Goal: Task Accomplishment & Management: Manage account settings

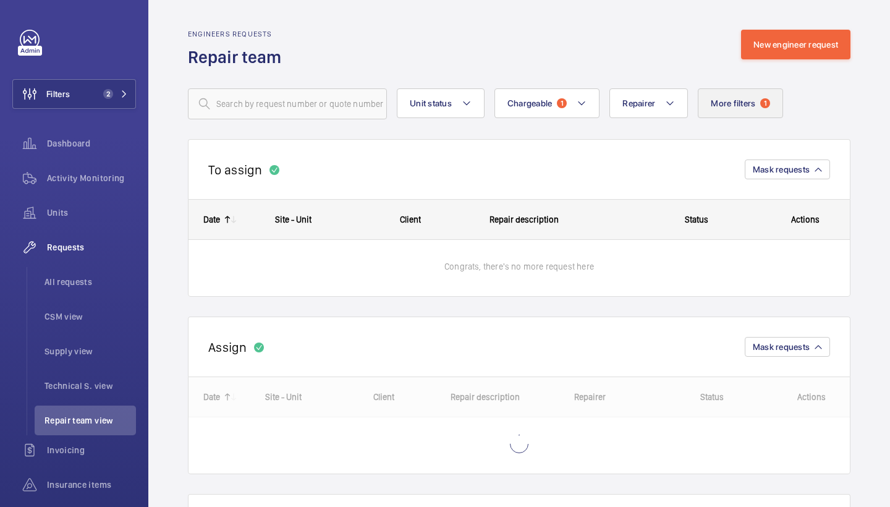
click at [730, 114] on button "More filters 1" at bounding box center [740, 103] width 85 height 30
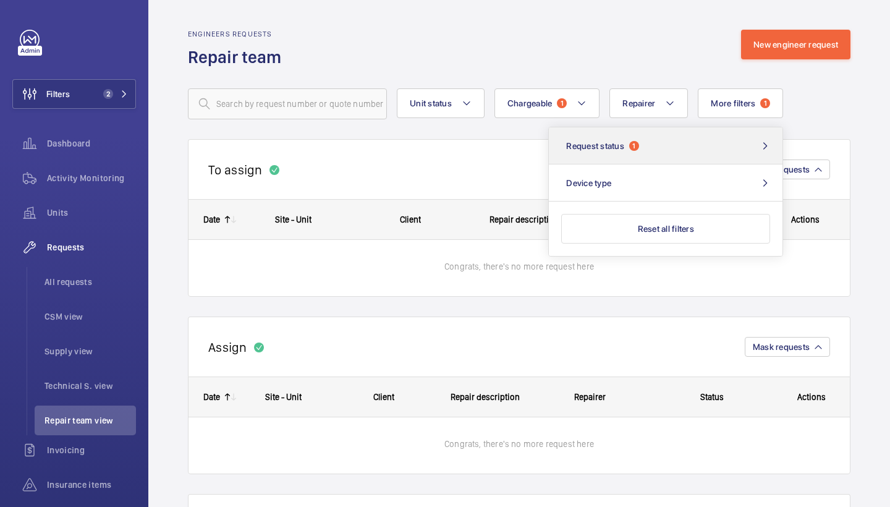
click at [643, 147] on button "Request status 1" at bounding box center [666, 145] width 234 height 37
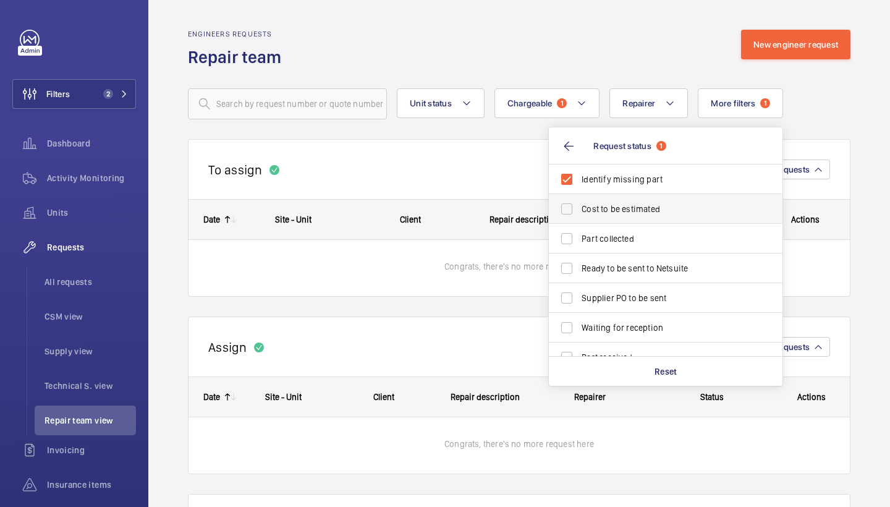
click at [614, 212] on span "Cost to be estimated" at bounding box center [667, 209] width 170 height 12
click at [579, 212] on input "Cost to be estimated" at bounding box center [566, 209] width 25 height 25
checkbox input "true"
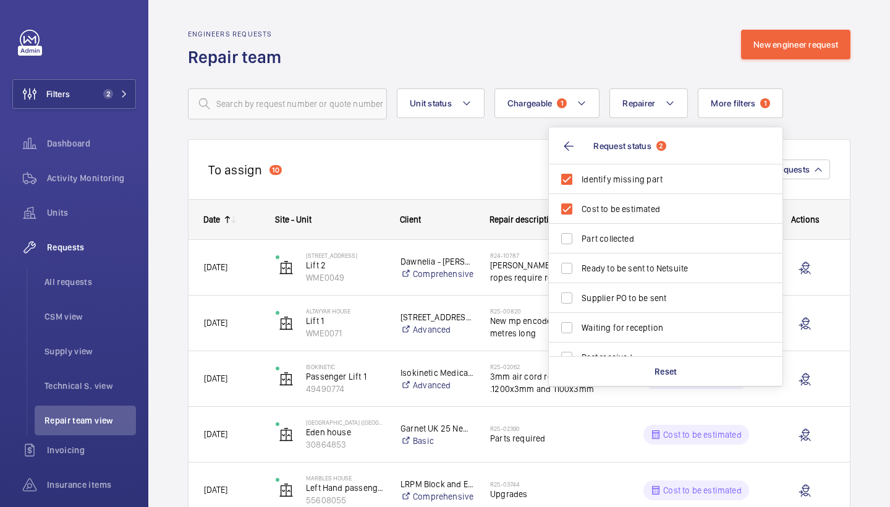
click at [609, 64] on div "Engineers requests Repair team New engineer request" at bounding box center [519, 49] width 663 height 39
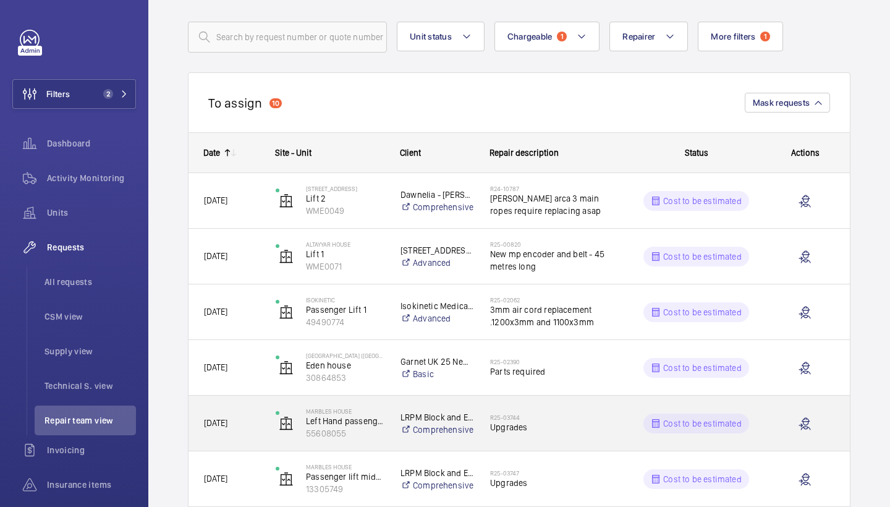
scroll to position [57, 0]
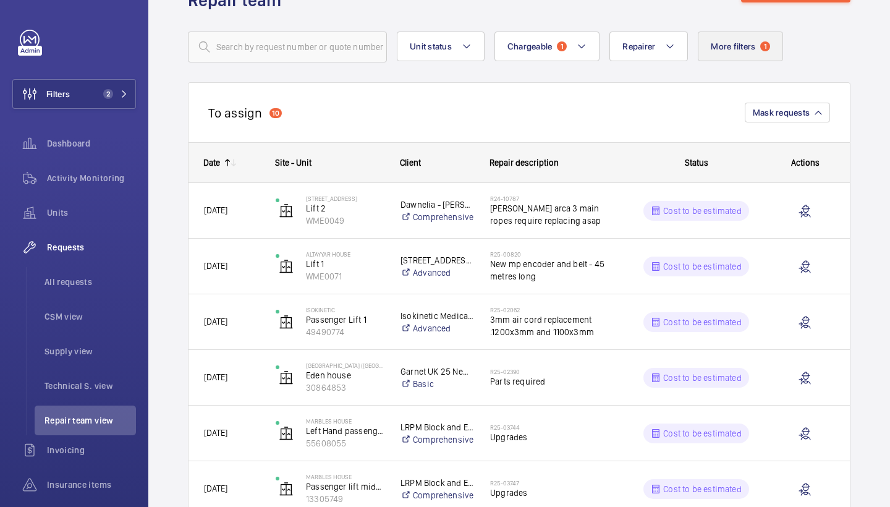
click at [722, 49] on span "More filters" at bounding box center [733, 46] width 45 height 10
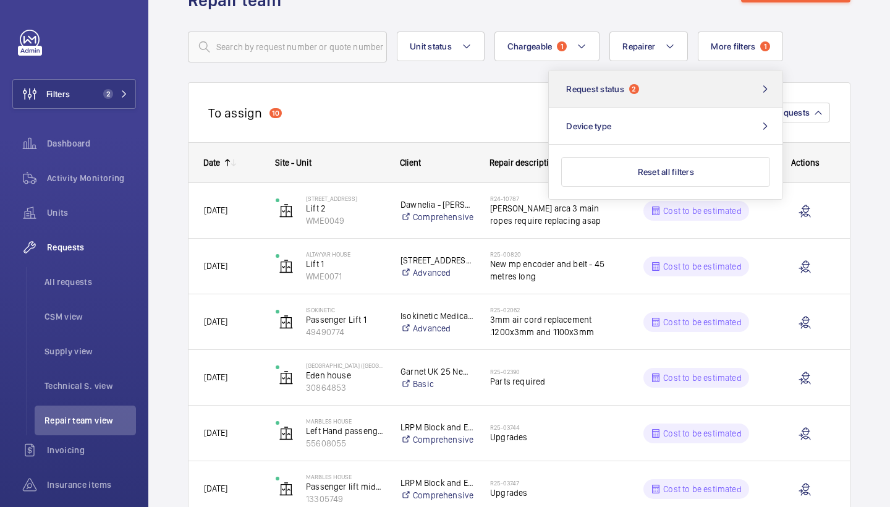
click at [700, 72] on button "Request status 2" at bounding box center [666, 88] width 234 height 37
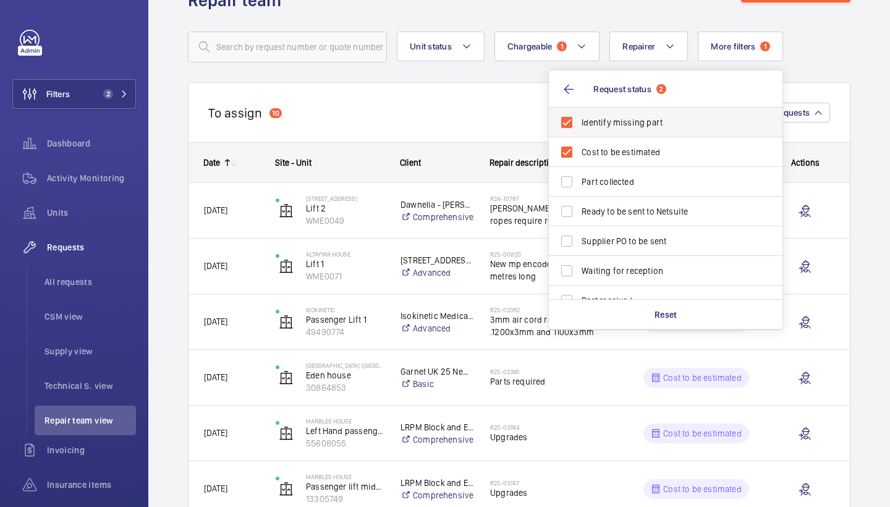
click at [633, 136] on label "Identify missing part" at bounding box center [656, 123] width 215 height 30
click at [579, 135] on input "Identify missing part" at bounding box center [566, 122] width 25 height 25
checkbox input "false"
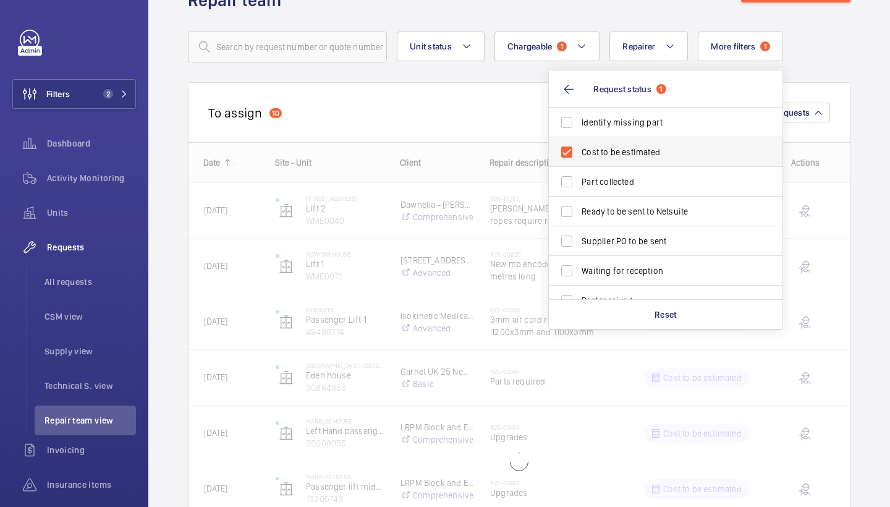
click at [632, 146] on span "Cost to be estimated" at bounding box center [667, 152] width 170 height 12
click at [579, 146] on input "Cost to be estimated" at bounding box center [566, 152] width 25 height 25
checkbox input "false"
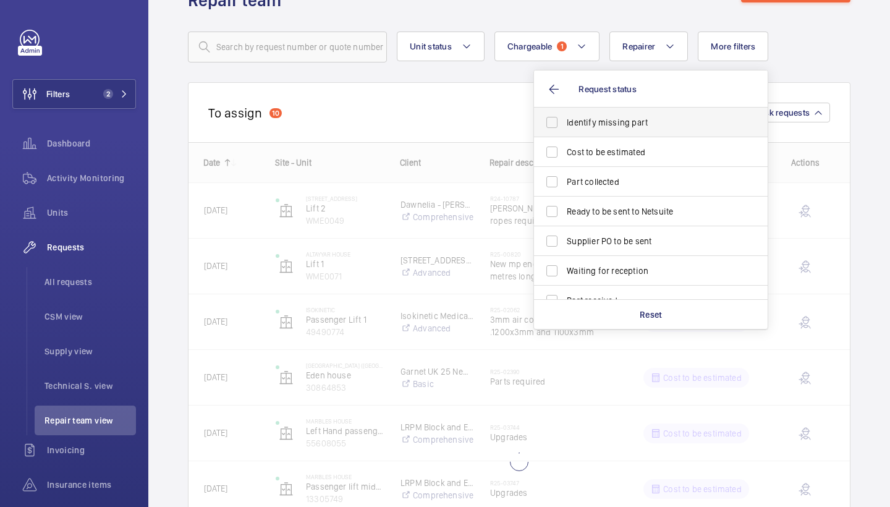
click at [632, 124] on span "Identify missing part" at bounding box center [652, 122] width 170 height 12
click at [564, 124] on input "Identify missing part" at bounding box center [552, 122] width 25 height 25
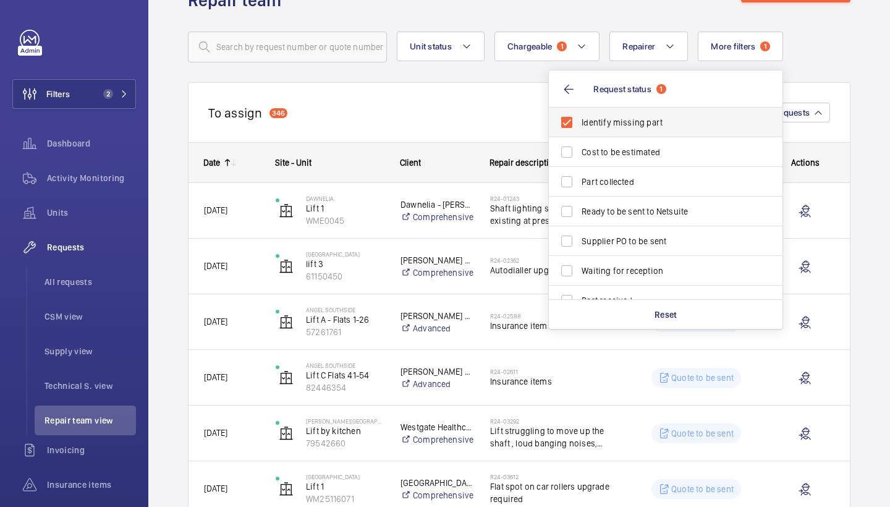
click at [639, 132] on label "Identify missing part" at bounding box center [656, 123] width 215 height 30
click at [579, 132] on input "Identify missing part" at bounding box center [566, 122] width 25 height 25
checkbox input "false"
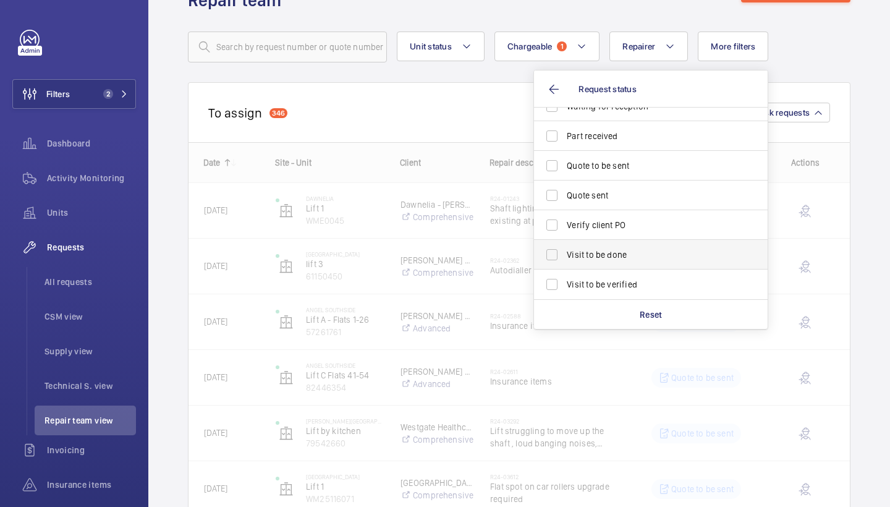
scroll to position [164, 0]
click at [615, 253] on span "Visit to be done" at bounding box center [652, 254] width 170 height 12
click at [564, 253] on input "Visit to be done" at bounding box center [552, 254] width 25 height 25
checkbox input "true"
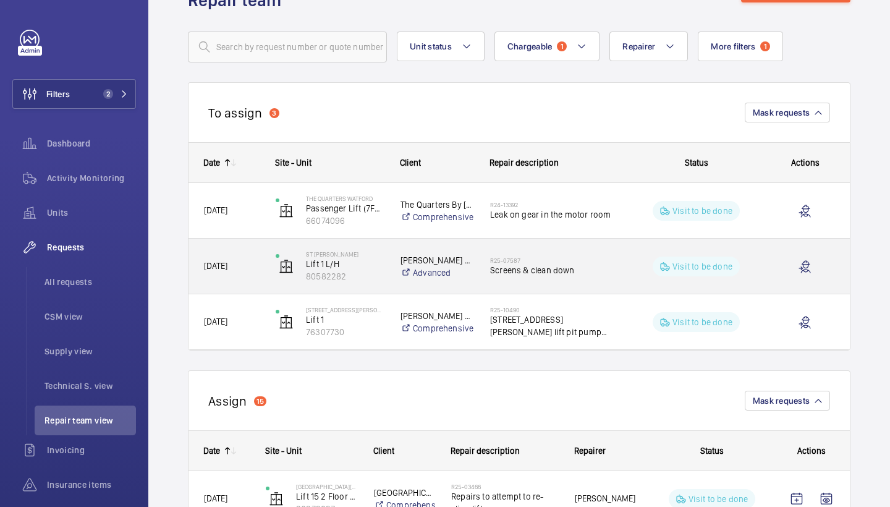
click at [532, 279] on div "R25-07587 Screens & clean down" at bounding box center [553, 266] width 127 height 36
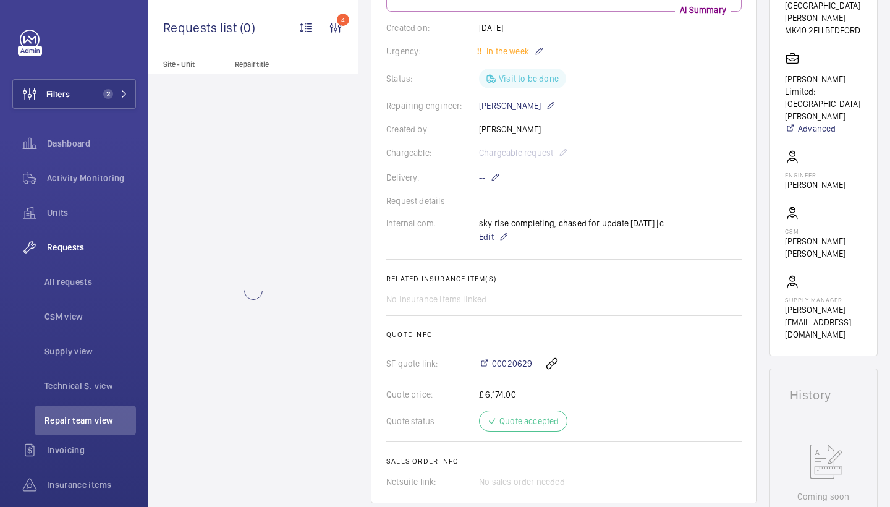
scroll to position [238, 0]
click at [496, 232] on p "Edit" at bounding box center [571, 236] width 185 height 15
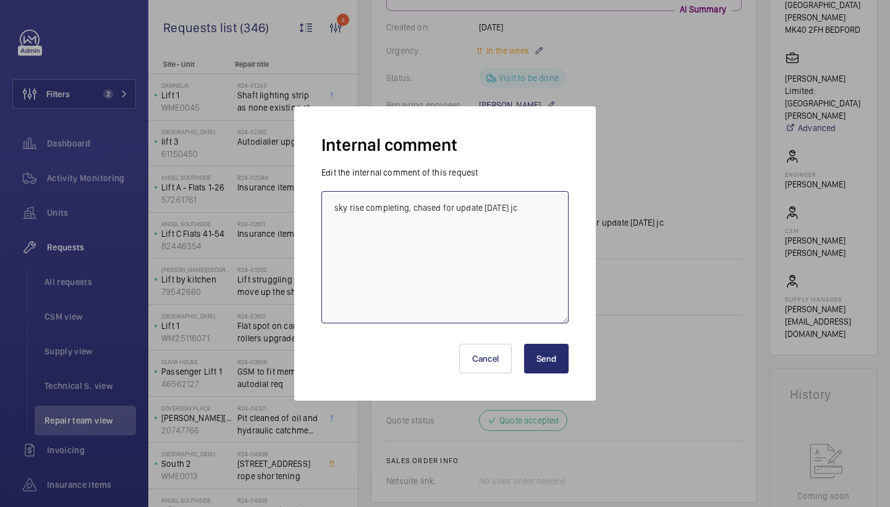
click at [539, 217] on textarea "sky rise completing, chased for update 4/8/25 jc" at bounding box center [444, 257] width 247 height 132
type textarea "sky rise completing, chased for update 4/8/25 jc sky rise completing w/c 18/8/3…"
click at [545, 350] on button "Send" at bounding box center [546, 359] width 45 height 30
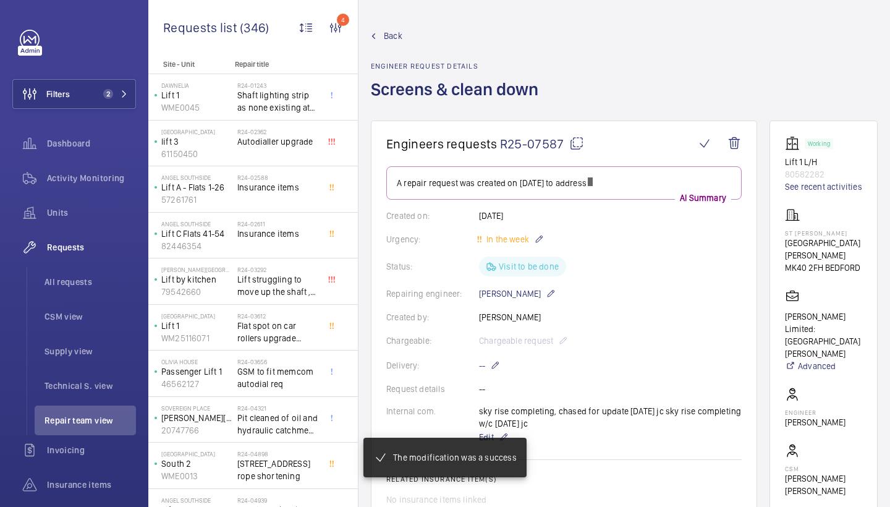
scroll to position [-1, 0]
click at [398, 38] on span "Back" at bounding box center [393, 36] width 19 height 12
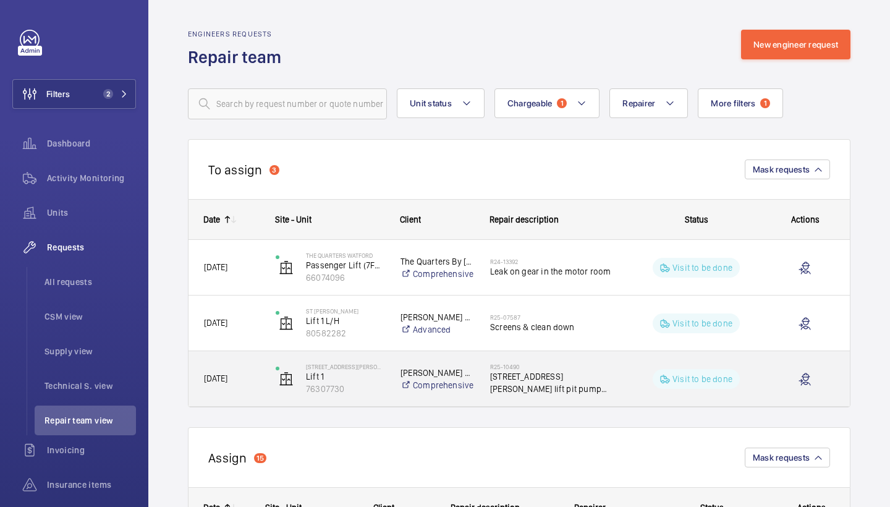
click at [566, 376] on span "30 Coleman Street lift pit pump and clean" at bounding box center [553, 382] width 127 height 25
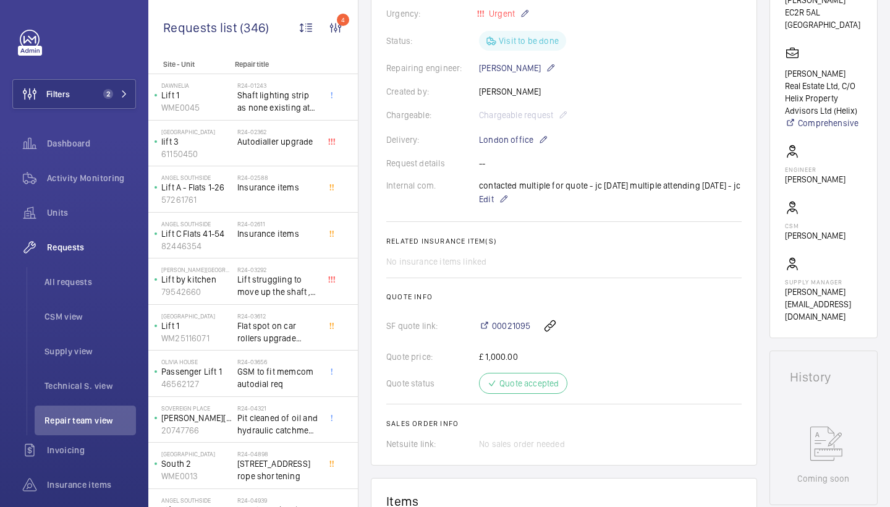
scroll to position [285, 0]
click at [488, 193] on span "Edit" at bounding box center [486, 199] width 15 height 12
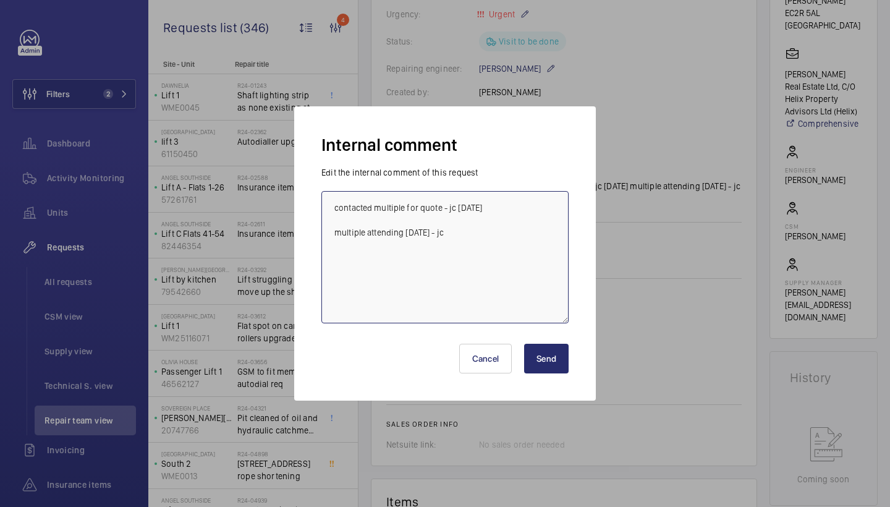
click at [525, 234] on textarea "contacted multiple for quote - jc 4/8/25 multiple attending 14/8/25 - jc" at bounding box center [444, 257] width 247 height 132
type textarea "contacted multiple for quote - jc 4/8/25 multiple attending 14/8/25 - jc multip…"
click at [537, 370] on button "Send" at bounding box center [546, 359] width 45 height 30
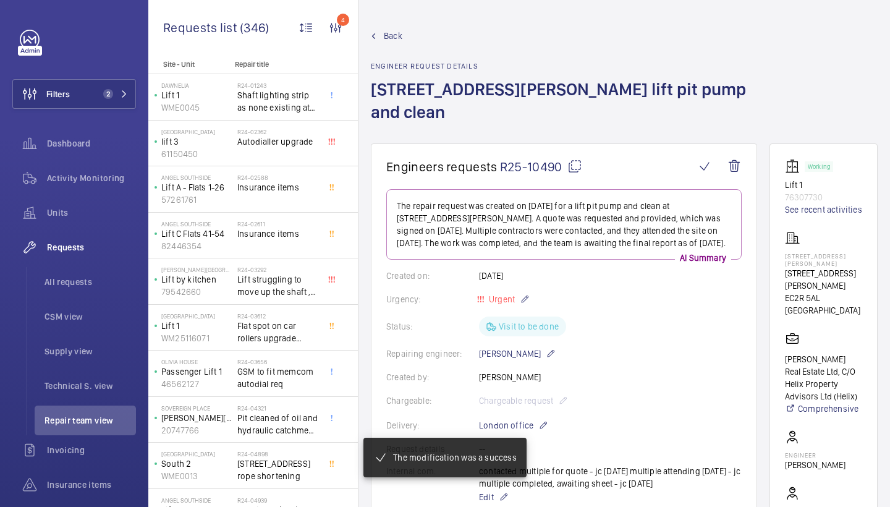
click at [392, 34] on span "Back" at bounding box center [393, 36] width 19 height 12
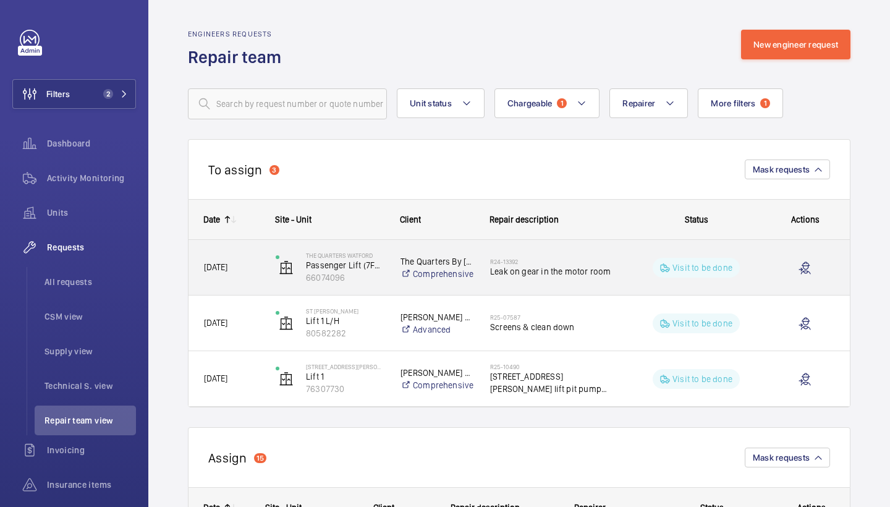
click at [546, 272] on span "Leak on gear in the motor room" at bounding box center [553, 271] width 127 height 12
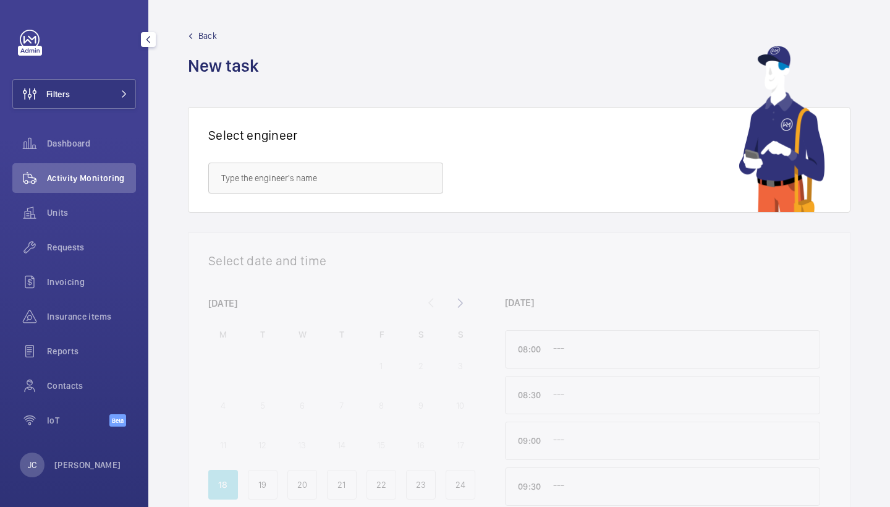
click at [74, 113] on div "Filters Dashboard Activity Monitoring Units Requests Invoicing Insurance items …" at bounding box center [74, 235] width 124 height 410
click at [111, 95] on button "Filters" at bounding box center [74, 94] width 124 height 30
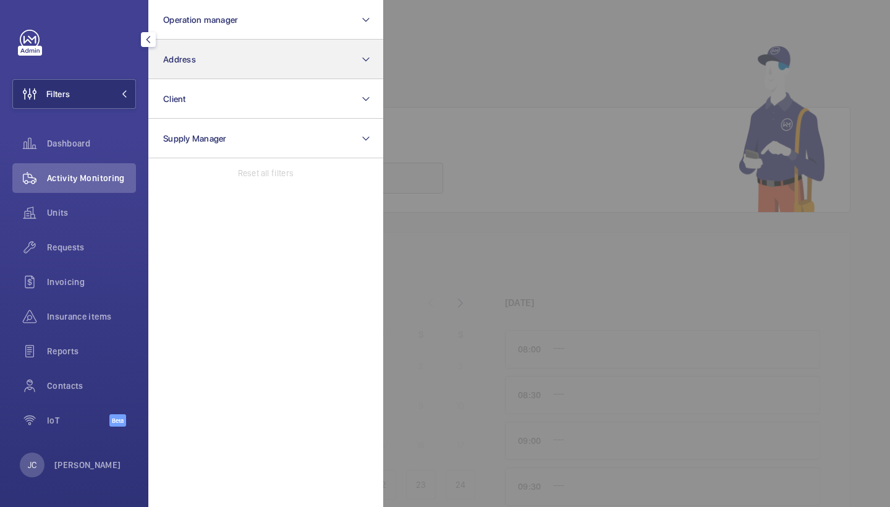
click at [203, 61] on button "Address" at bounding box center [265, 60] width 235 height 40
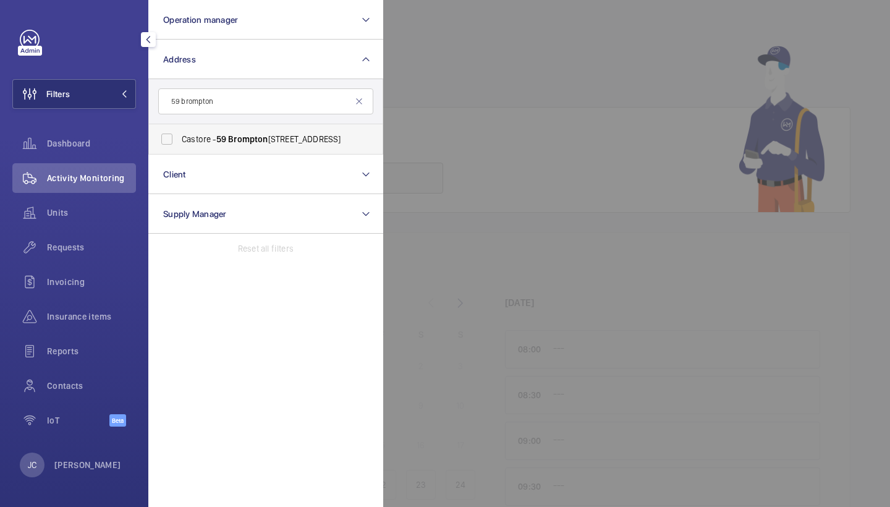
type input "59 brompton"
click at [211, 145] on span "Castore - 59 Brompton Rd, LONDON SW3 1DP" at bounding box center [267, 139] width 170 height 12
click at [179, 145] on input "Castore - 59 Brompton Rd, LONDON SW3 1DP" at bounding box center [167, 139] width 25 height 25
checkbox input "true"
click at [464, 131] on div at bounding box center [828, 253] width 890 height 507
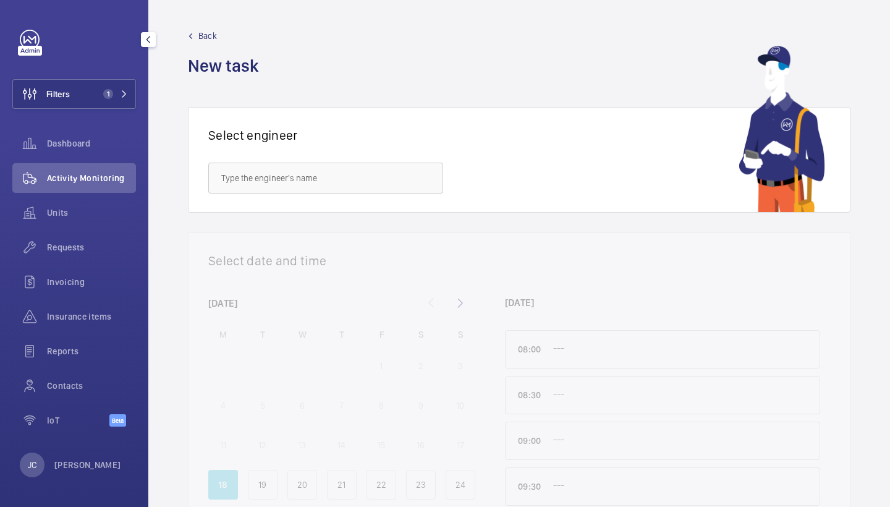
click at [64, 172] on span "Activity Monitoring" at bounding box center [91, 178] width 89 height 12
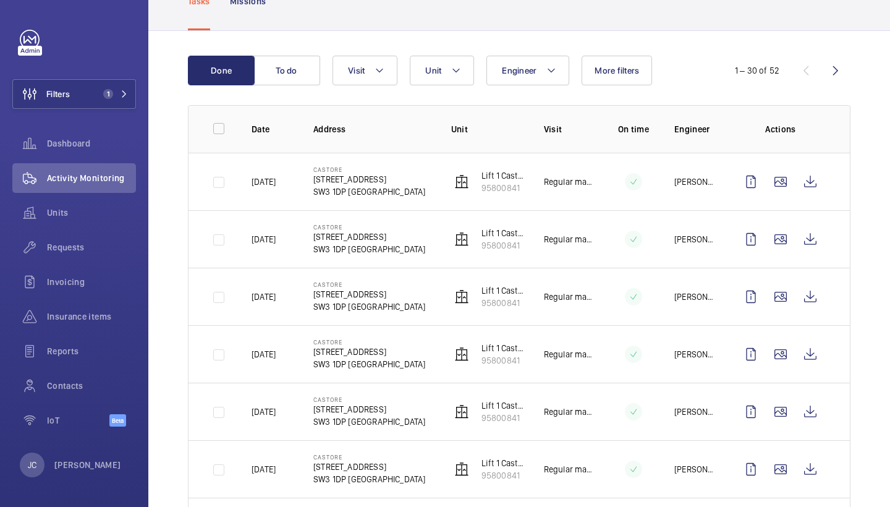
scroll to position [88, 0]
click at [367, 61] on button "Visit" at bounding box center [365, 70] width 65 height 30
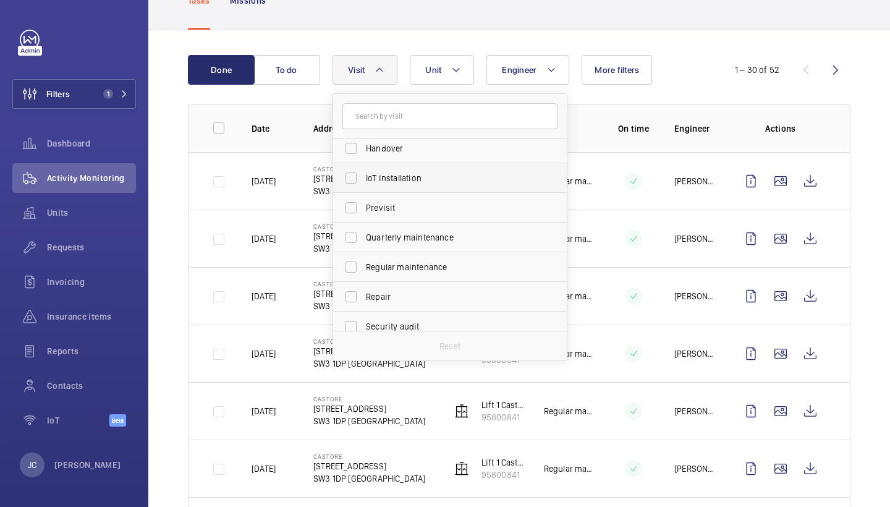
scroll to position [125, 0]
click at [105, 75] on div "Filters 1 Dashboard Activity Monitoring Units Requests Invoicing Insurance item…" at bounding box center [74, 235] width 124 height 410
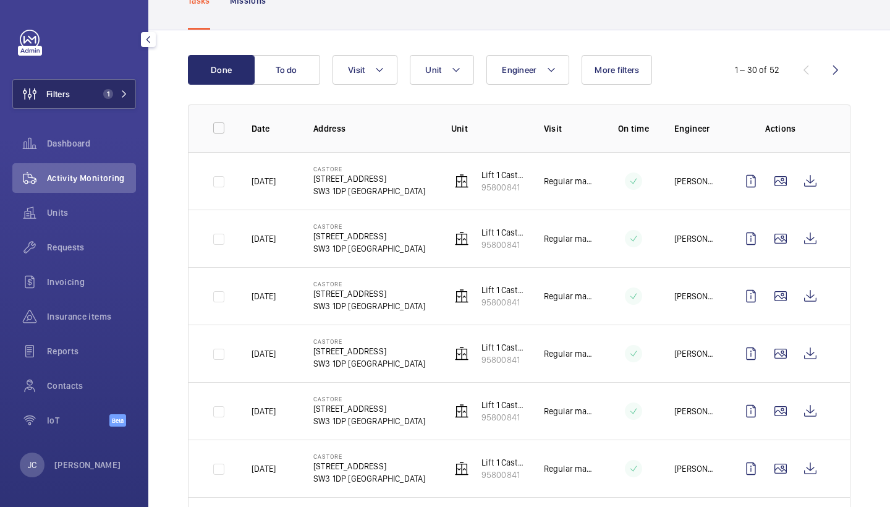
click at [105, 97] on span "1" at bounding box center [108, 94] width 10 height 10
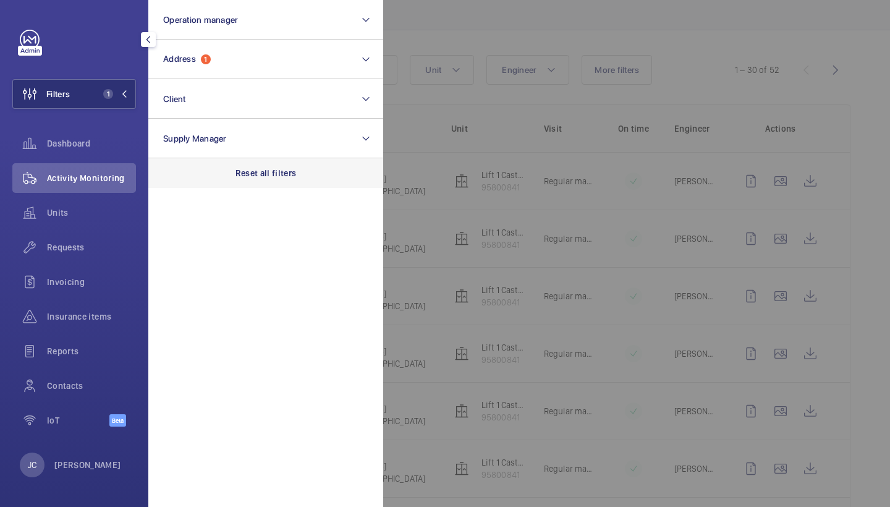
click at [278, 168] on p "Reset all filters" at bounding box center [266, 173] width 61 height 12
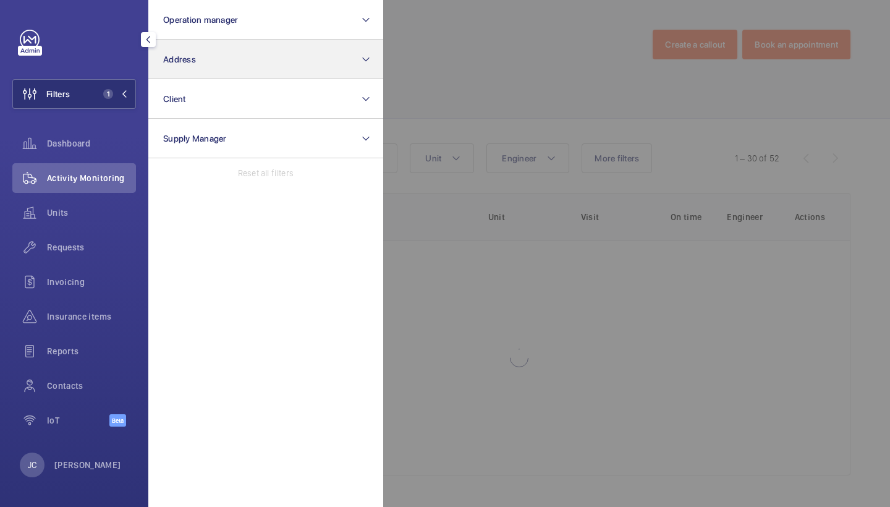
click at [239, 69] on button "Address" at bounding box center [265, 60] width 235 height 40
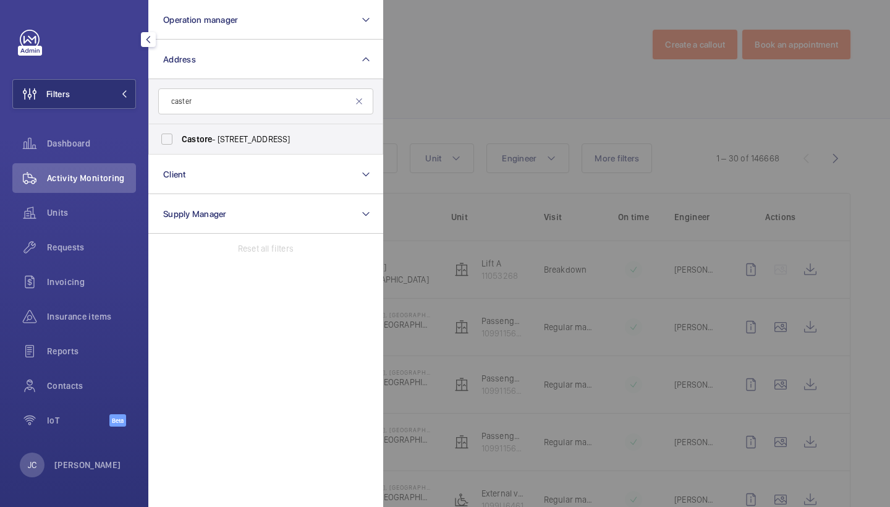
drag, startPoint x: 239, startPoint y: 69, endPoint x: 325, endPoint y: 97, distance: 89.9
click at [325, 97] on input "caster" at bounding box center [265, 101] width 215 height 26
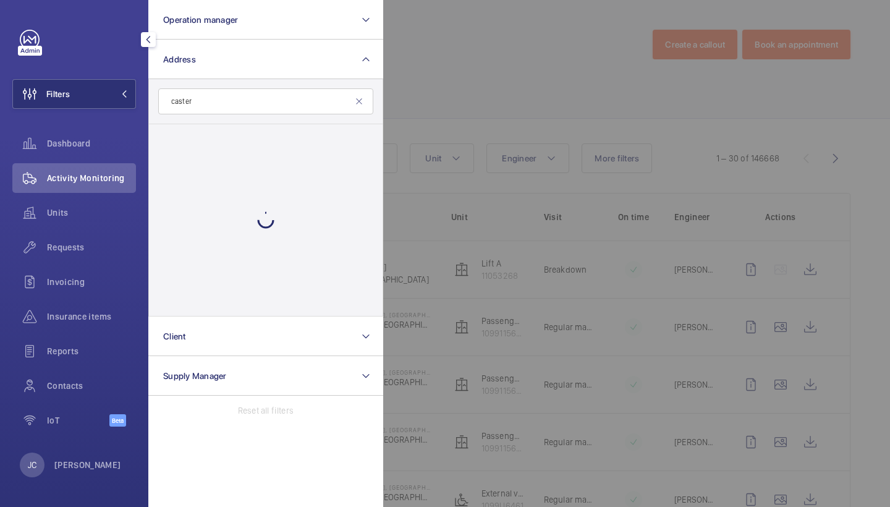
type input "caster"
click at [455, 85] on div at bounding box center [828, 253] width 890 height 507
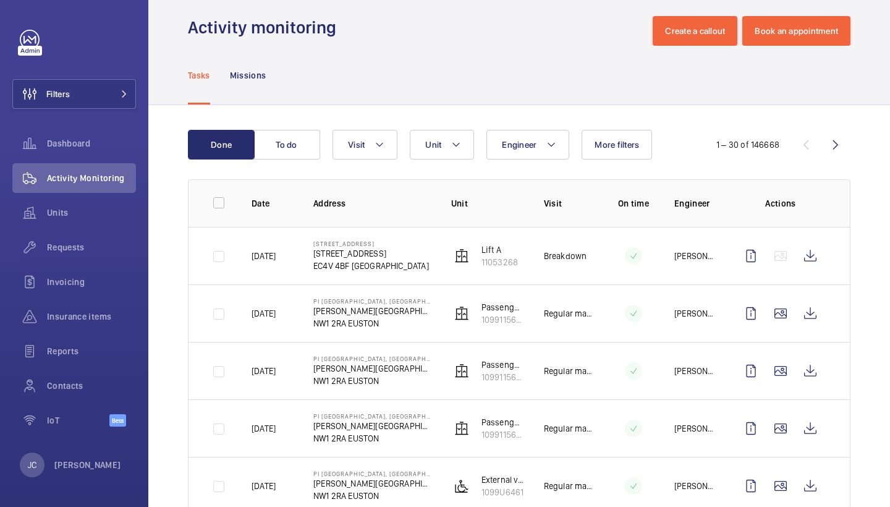
scroll to position [14, 0]
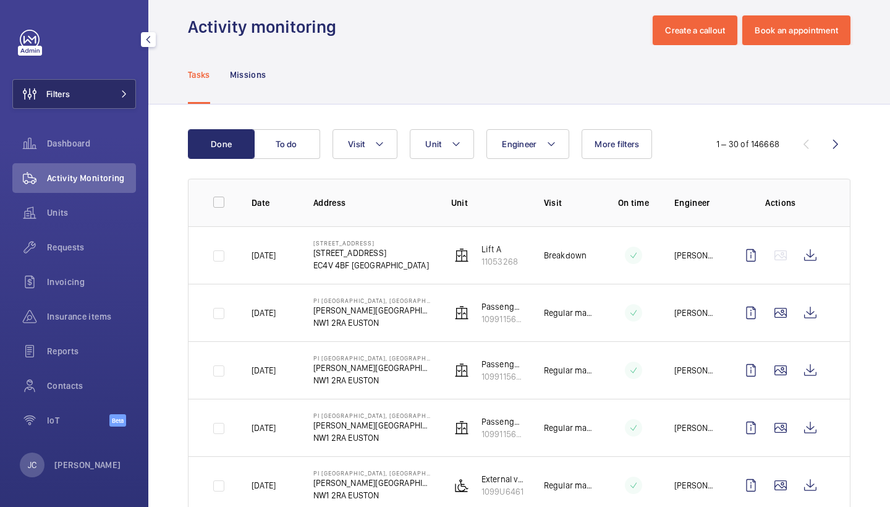
click at [102, 85] on button "Filters" at bounding box center [74, 94] width 124 height 30
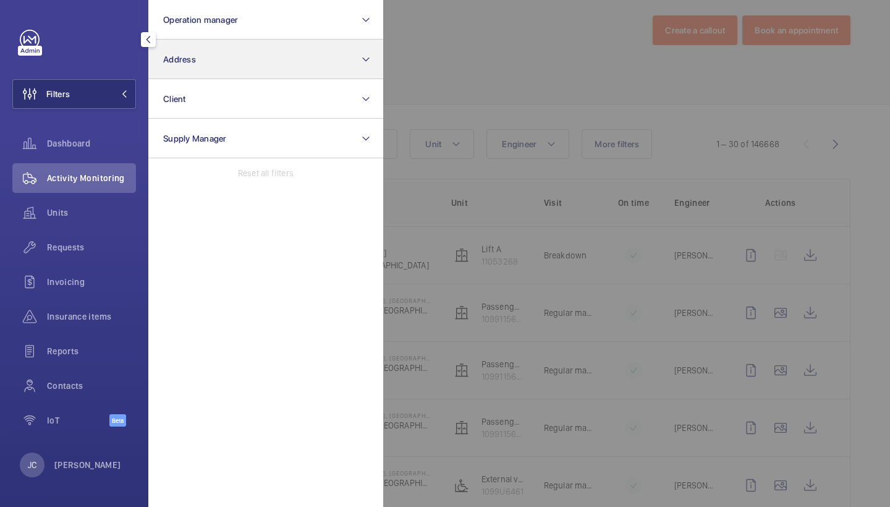
click at [225, 70] on button "Address" at bounding box center [265, 60] width 235 height 40
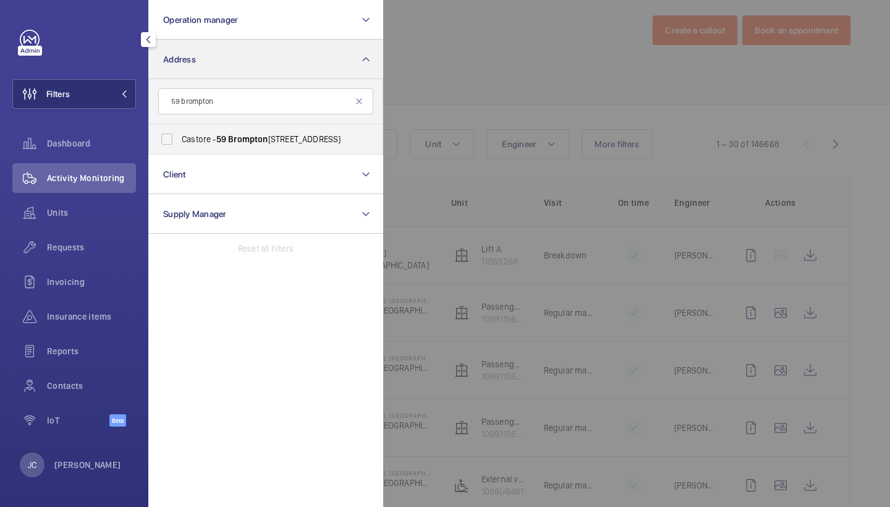
type input "59 Brompton"
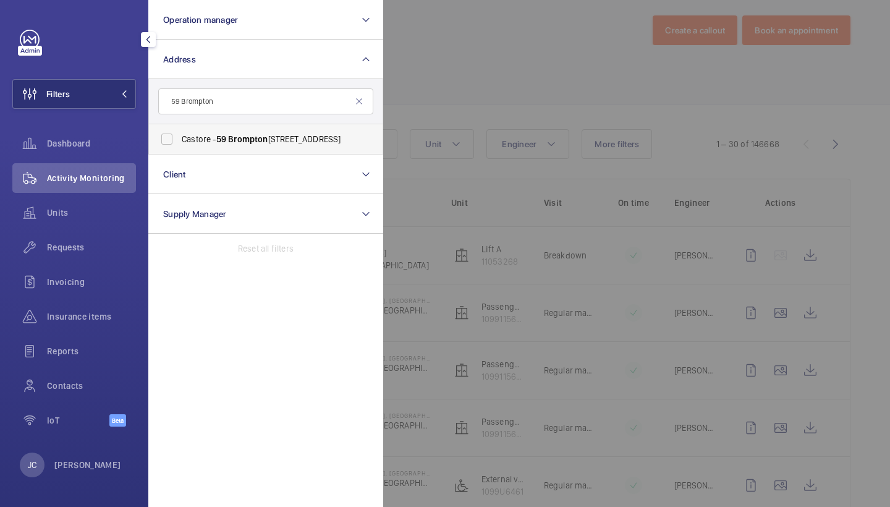
drag, startPoint x: 225, startPoint y: 70, endPoint x: 231, endPoint y: 139, distance: 68.8
click at [231, 139] on span "Brompton" at bounding box center [248, 139] width 40 height 10
click at [179, 139] on input "Castore - 59 Brompton Rd, LONDON SW3 1DP" at bounding box center [167, 139] width 25 height 25
checkbox input "true"
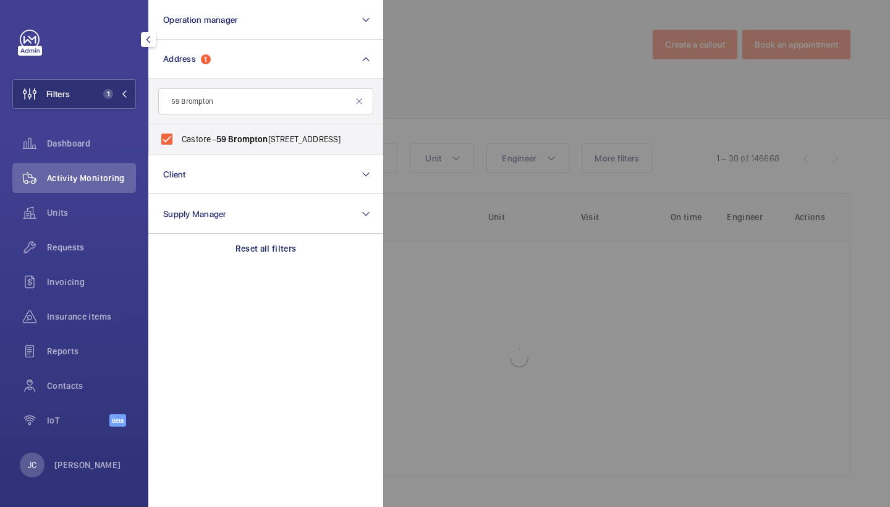
click at [498, 92] on div at bounding box center [828, 253] width 890 height 507
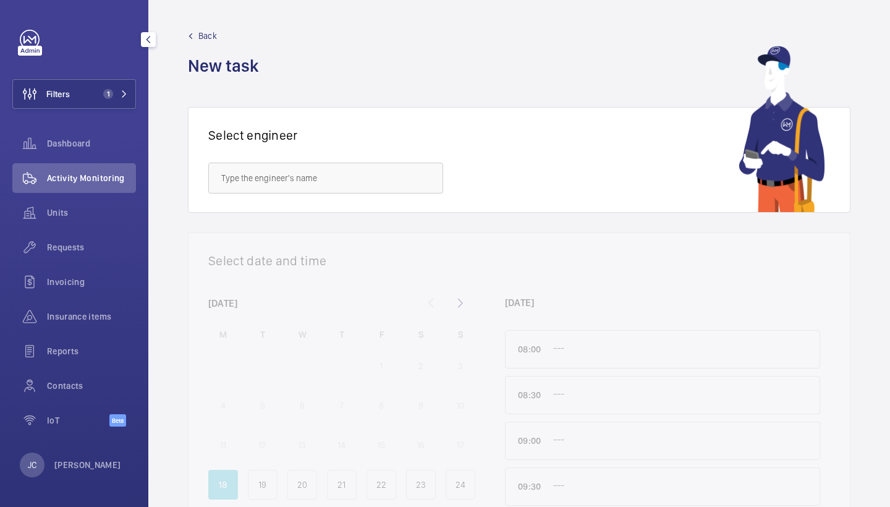
click at [64, 255] on div "Requests" at bounding box center [74, 247] width 124 height 30
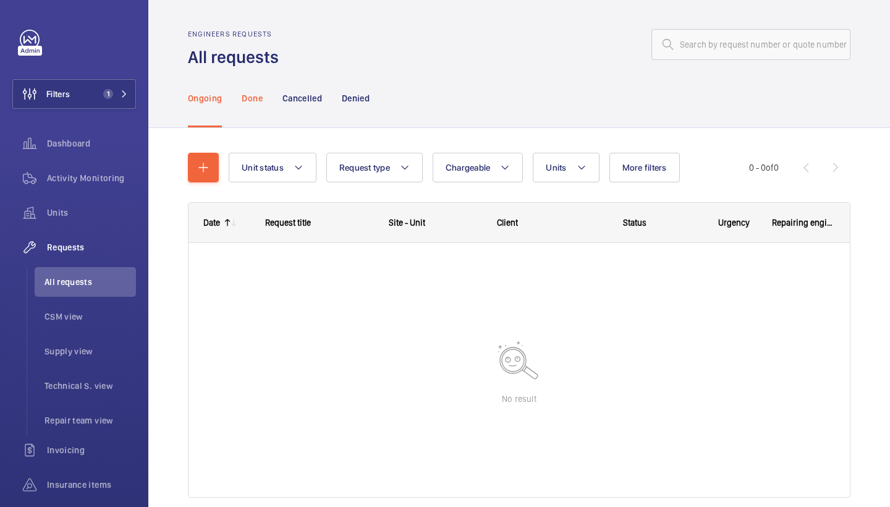
click at [256, 104] on p "Done" at bounding box center [252, 98] width 20 height 12
click at [218, 105] on div "Ongoing" at bounding box center [205, 98] width 34 height 59
click at [249, 95] on p "Done" at bounding box center [252, 98] width 20 height 12
click at [303, 98] on p "Cancelled" at bounding box center [302, 98] width 40 height 12
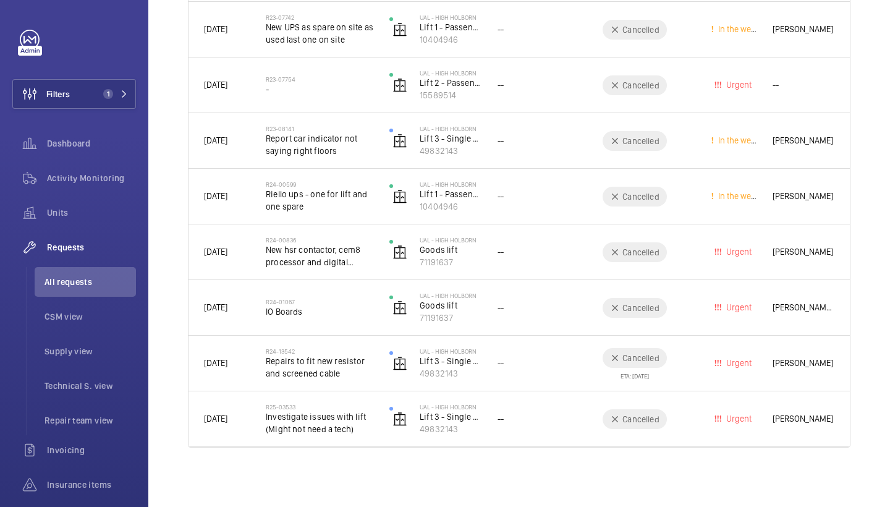
scroll to position [630, 0]
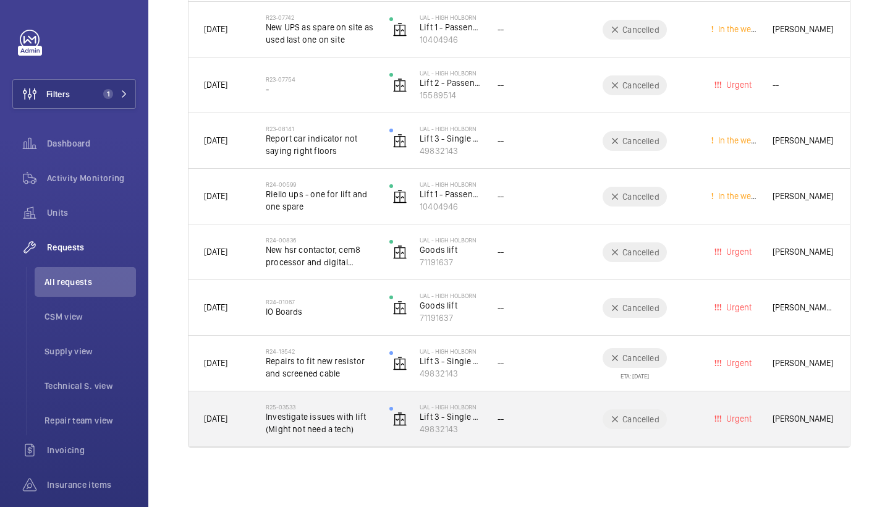
click at [300, 417] on span "Investigate issues with lift (Might not need a tech)" at bounding box center [320, 422] width 108 height 25
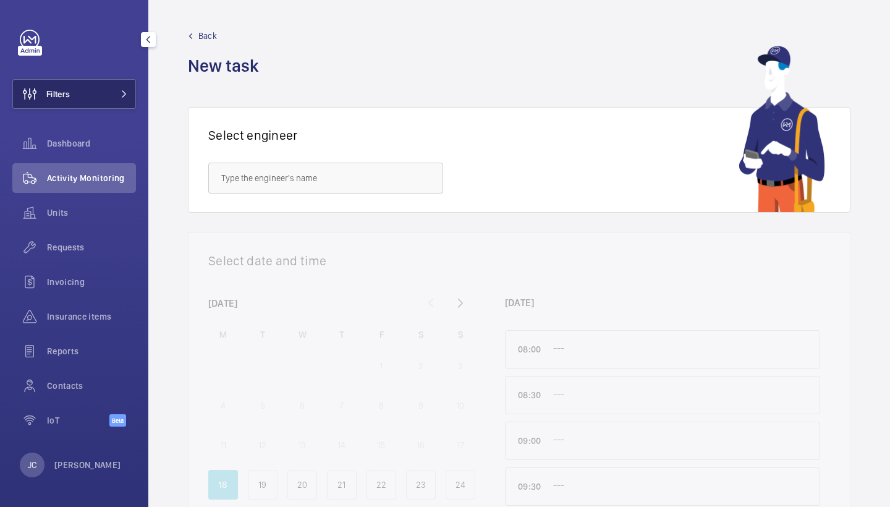
click at [125, 96] on mat-icon at bounding box center [124, 93] width 7 height 7
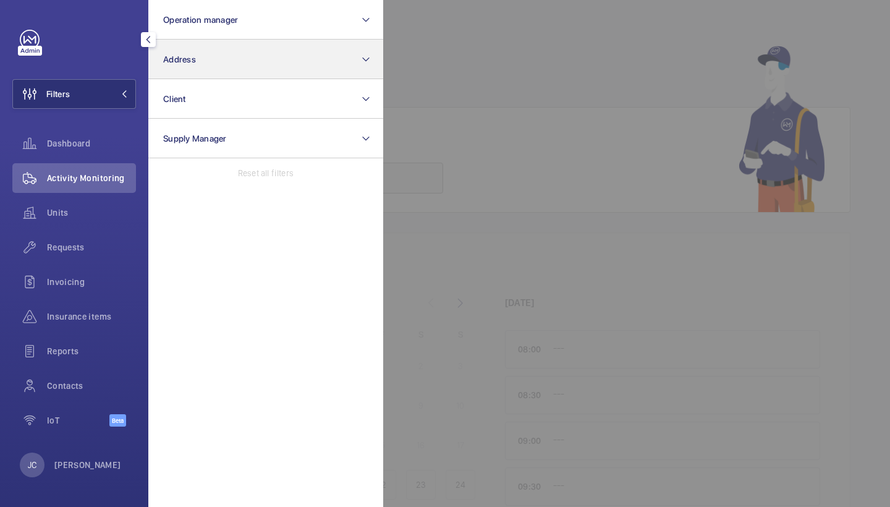
click at [181, 61] on span "Address" at bounding box center [179, 59] width 33 height 10
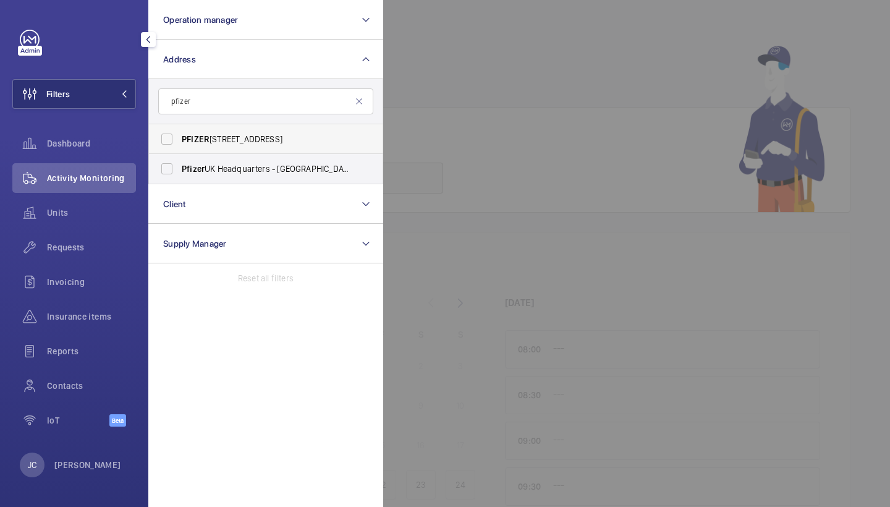
type input "pfizer"
click at [197, 143] on span "PFIZER" at bounding box center [196, 139] width 28 height 10
click at [179, 143] on input "PFIZER [GEOGRAPHIC_DATA] [STREET_ADDRESS]" at bounding box center [167, 139] width 25 height 25
checkbox input "true"
click at [208, 163] on span "Pfizer UK Headquarters - [GEOGRAPHIC_DATA],, TADWORTH KT20 7NS" at bounding box center [267, 169] width 170 height 12
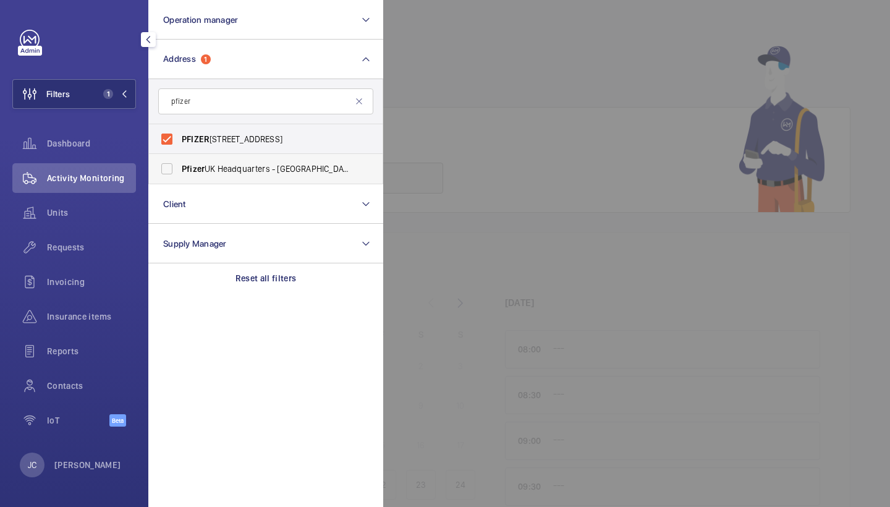
click at [179, 163] on input "Pfizer UK Headquarters - [GEOGRAPHIC_DATA],, TADWORTH KT20 7NS" at bounding box center [167, 168] width 25 height 25
checkbox input "true"
click at [213, 141] on span "PFIZER [GEOGRAPHIC_DATA] [STREET_ADDRESS]" at bounding box center [267, 139] width 170 height 12
click at [179, 141] on input "PFIZER [GEOGRAPHIC_DATA] [STREET_ADDRESS]" at bounding box center [167, 139] width 25 height 25
checkbox input "false"
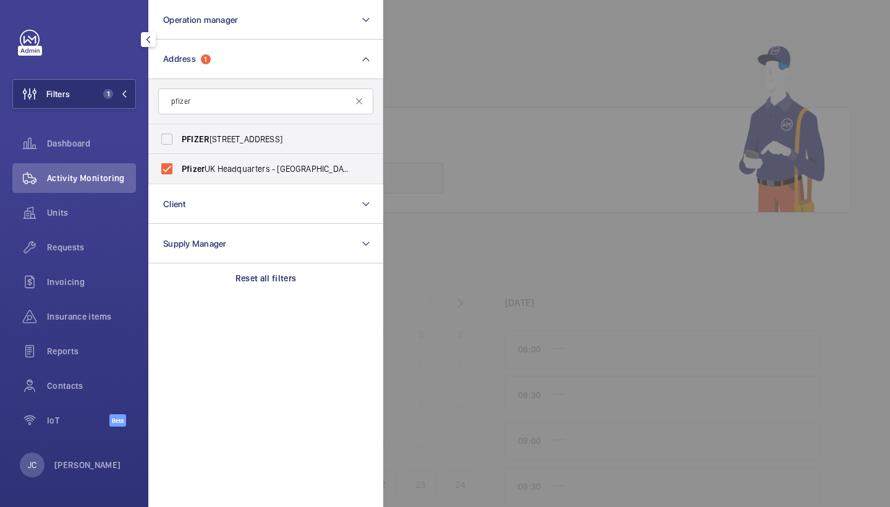
click at [98, 178] on span "Activity Monitoring" at bounding box center [91, 178] width 89 height 12
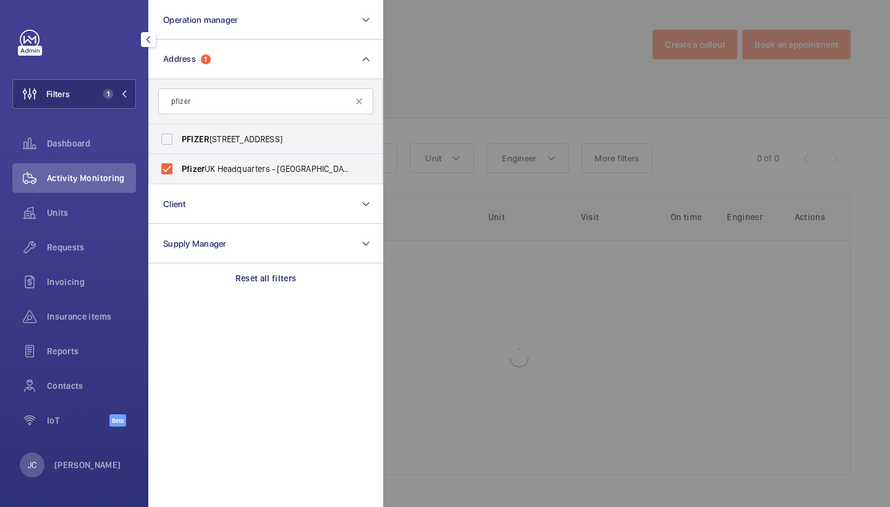
click at [501, 137] on div at bounding box center [828, 253] width 890 height 507
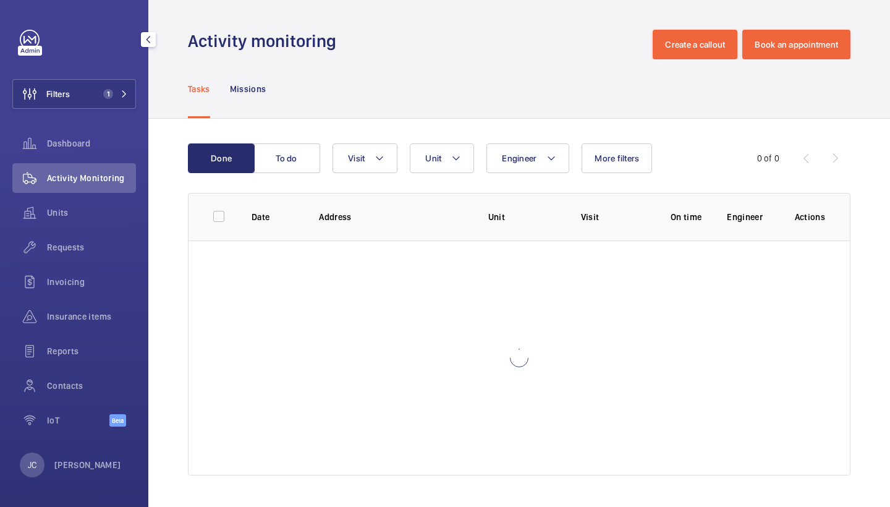
click at [399, 150] on div "Engineer Unit Visit More filters" at bounding box center [518, 158] width 370 height 30
click at [385, 155] on button "Visit" at bounding box center [365, 158] width 65 height 30
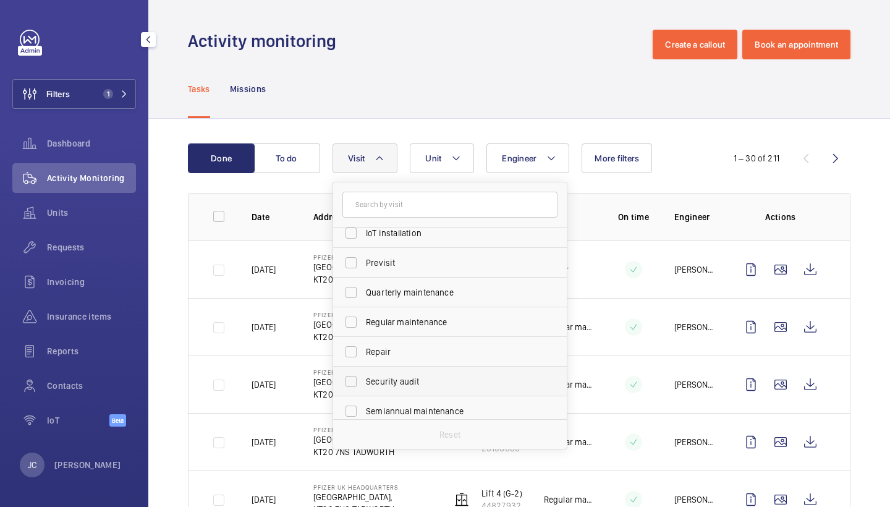
scroll to position [158, 0]
click at [424, 357] on span "Repair" at bounding box center [451, 351] width 170 height 12
click at [363, 357] on input "Repair" at bounding box center [351, 351] width 25 height 25
checkbox input "true"
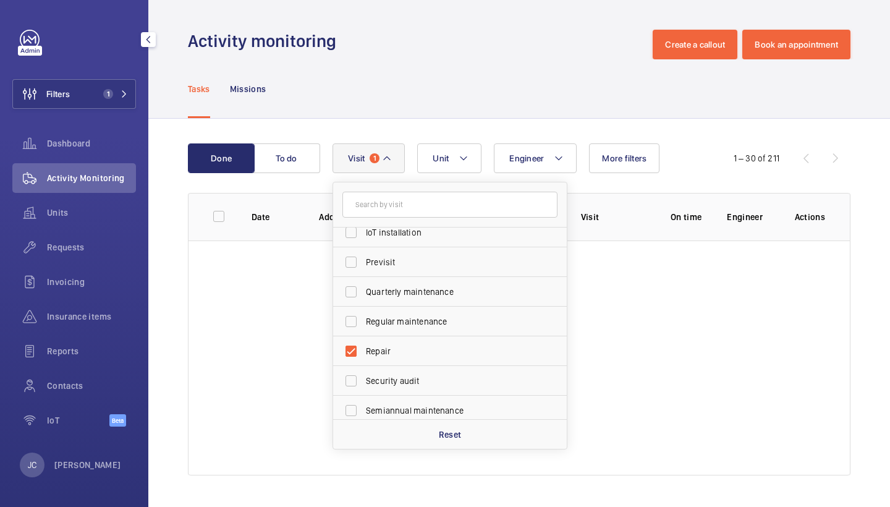
click at [480, 4] on wm-front-admin-header "Activity monitoring Create a callout Book an appointment" at bounding box center [519, 29] width 742 height 59
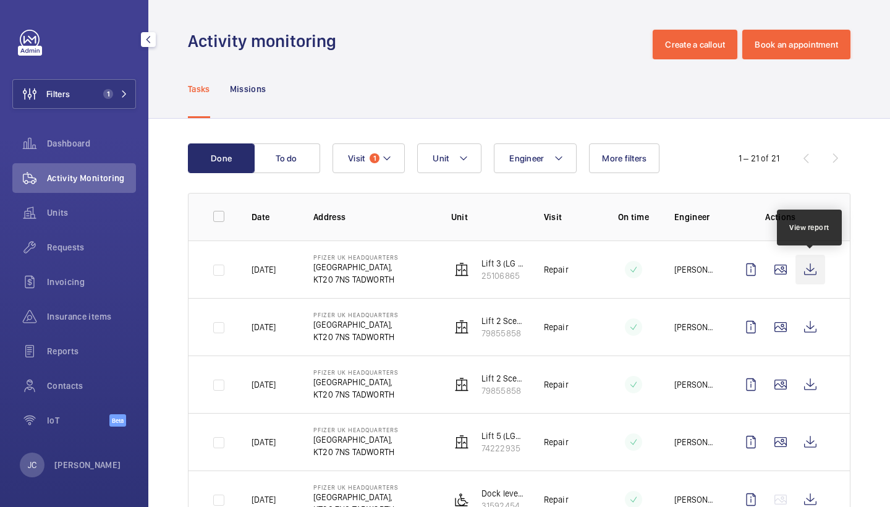
click at [814, 274] on wm-front-icon-button at bounding box center [811, 270] width 30 height 30
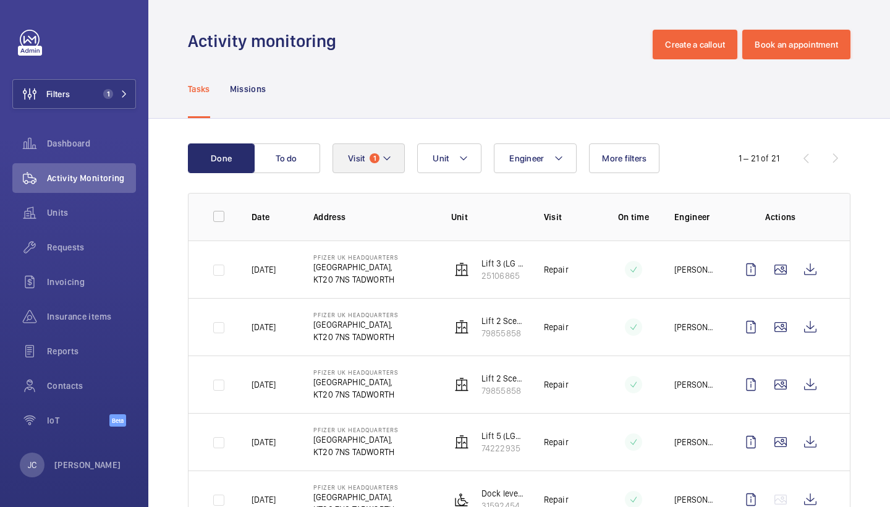
click at [383, 151] on mat-icon at bounding box center [387, 158] width 10 height 15
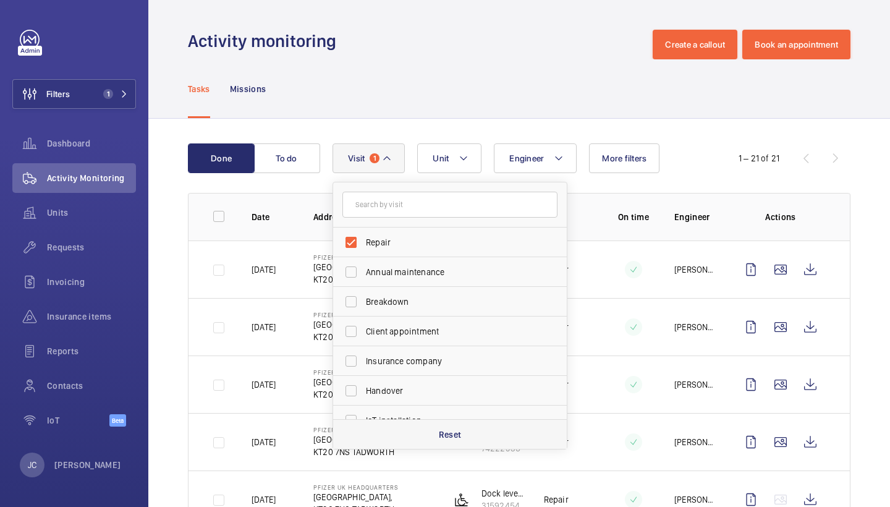
click at [454, 431] on p "Reset" at bounding box center [450, 434] width 23 height 12
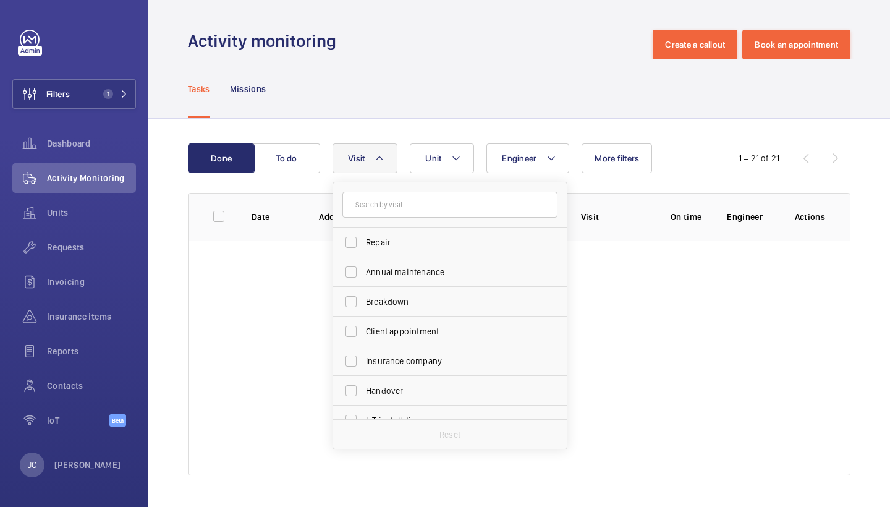
checkbox input "false"
click at [98, 73] on div "Filters 1 Dashboard Activity Monitoring Units Requests Invoicing Insurance item…" at bounding box center [74, 235] width 124 height 410
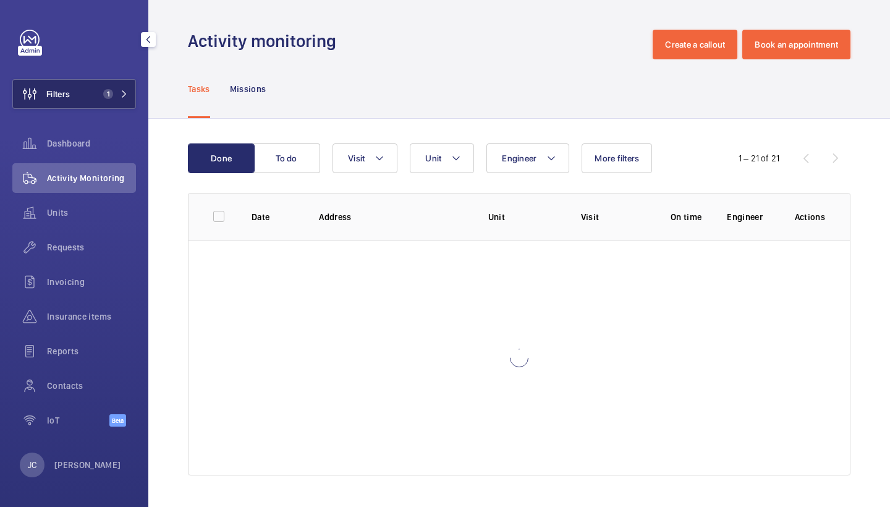
click at [99, 83] on button "Filters 1" at bounding box center [74, 94] width 124 height 30
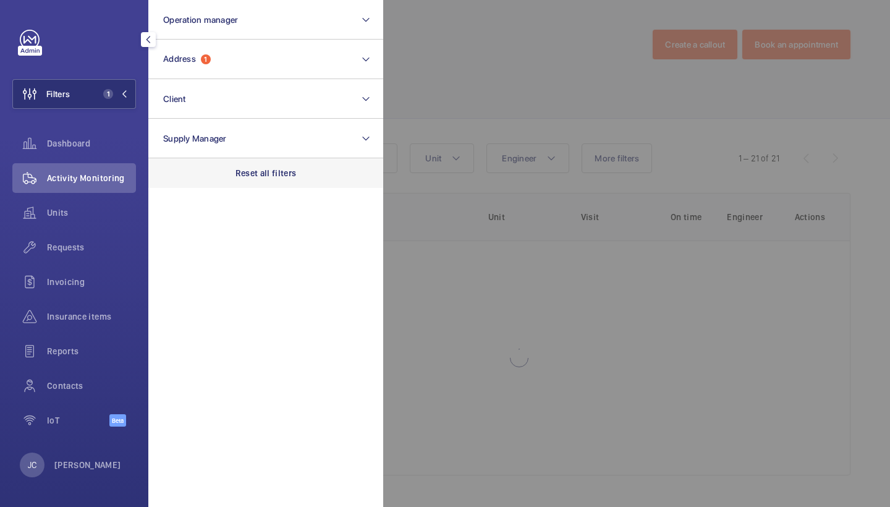
click at [260, 173] on p "Reset all filters" at bounding box center [266, 173] width 61 height 12
click at [466, 104] on div at bounding box center [828, 253] width 890 height 507
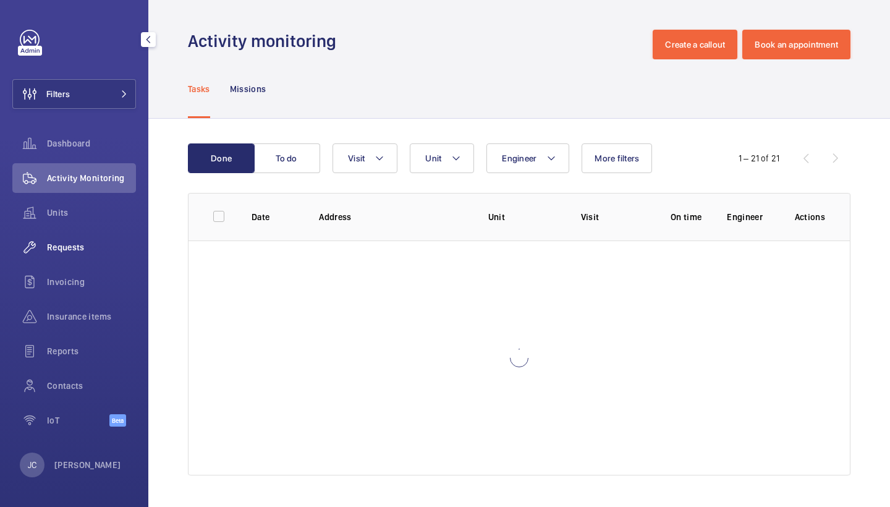
click at [96, 253] on span "Requests" at bounding box center [91, 247] width 89 height 12
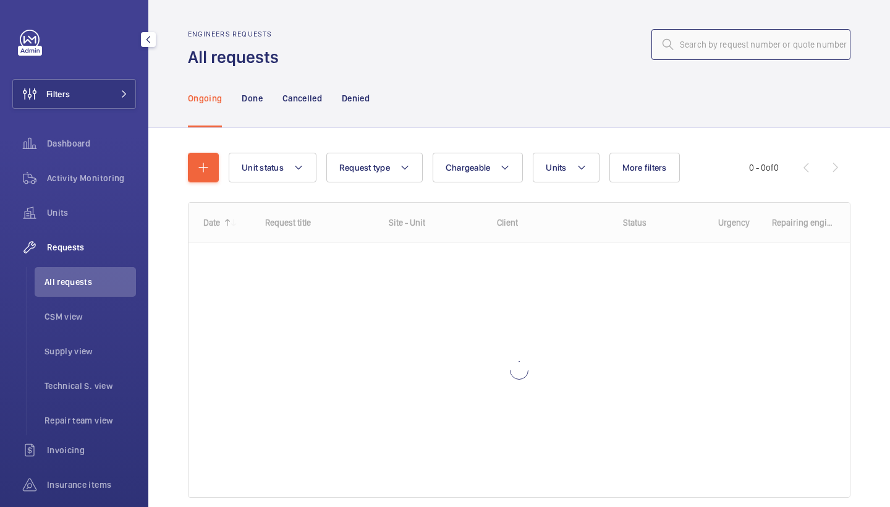
click at [734, 48] on input "text" at bounding box center [751, 44] width 199 height 31
paste input "R25-09936"
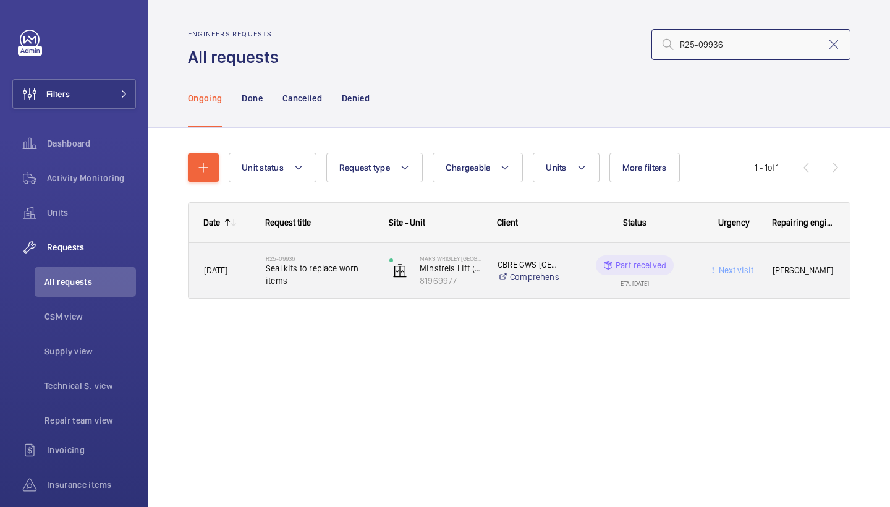
type input "R25-09936"
click at [307, 273] on span "Seal kits to replace worn items" at bounding box center [320, 274] width 108 height 25
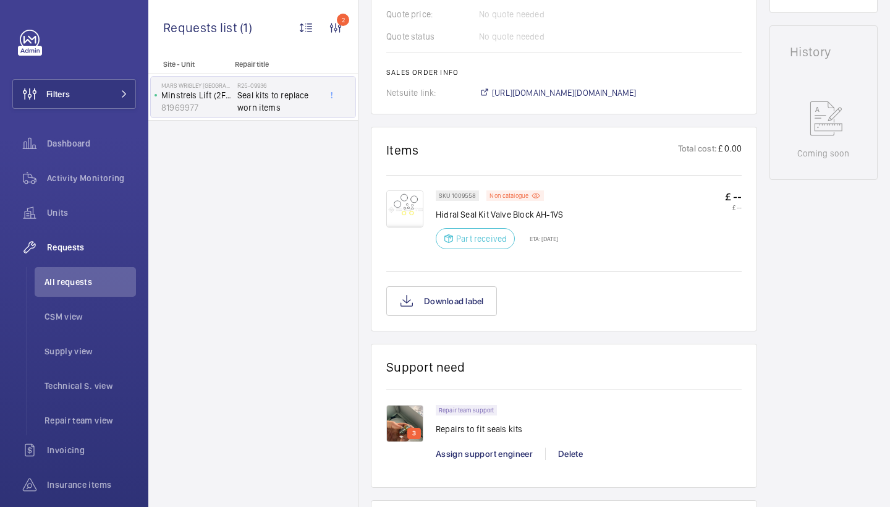
scroll to position [593, 0]
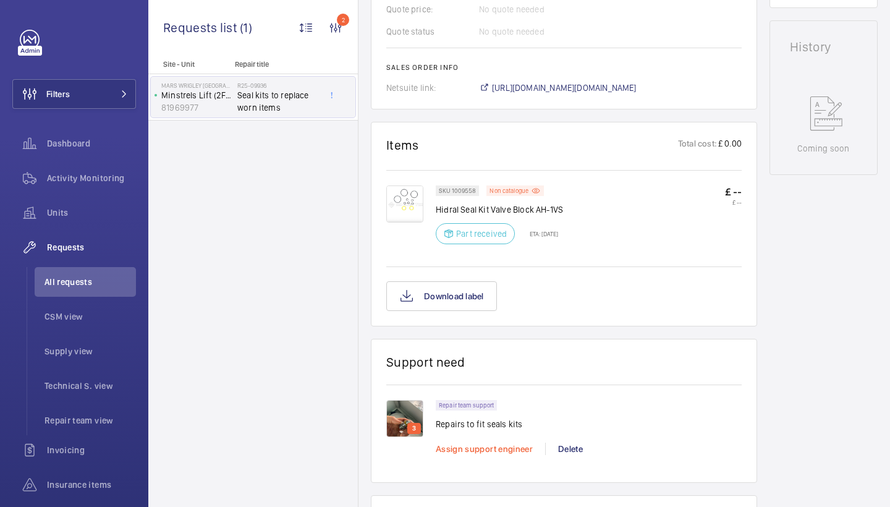
click at [457, 452] on span "Assign support engineer" at bounding box center [484, 449] width 97 height 10
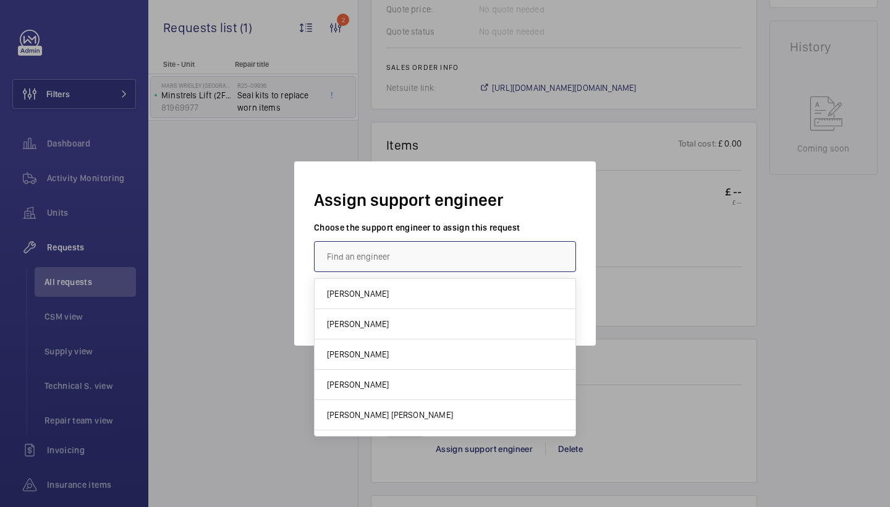
click at [394, 253] on input "text" at bounding box center [445, 256] width 262 height 31
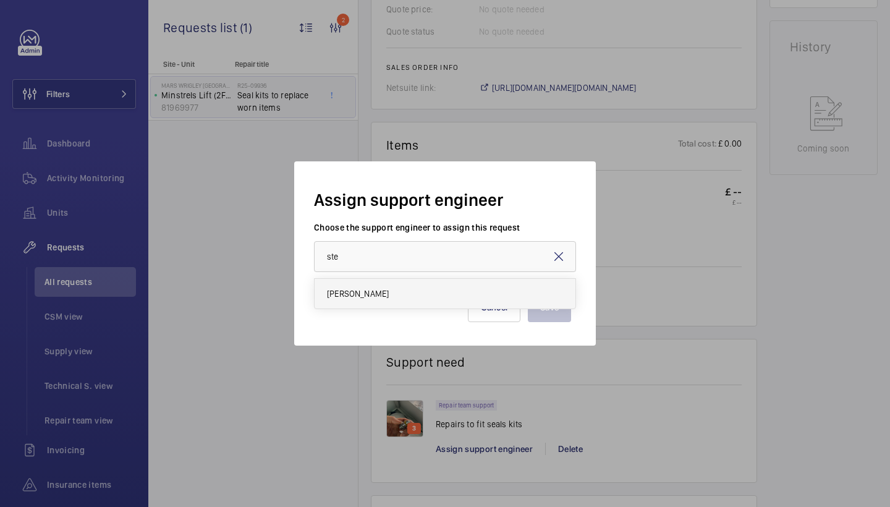
click at [389, 283] on mat-option "[PERSON_NAME]" at bounding box center [445, 294] width 261 height 30
type input "[PERSON_NAME]"
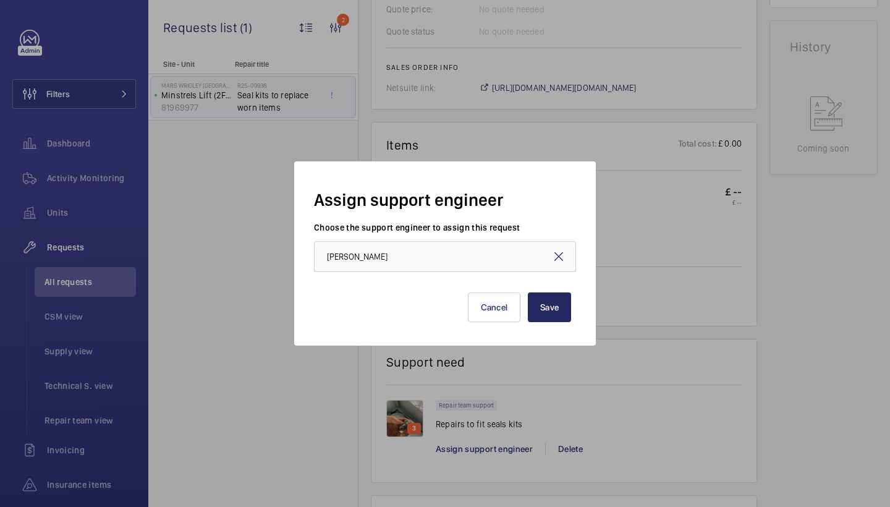
click at [538, 304] on button "Save" at bounding box center [549, 307] width 43 height 30
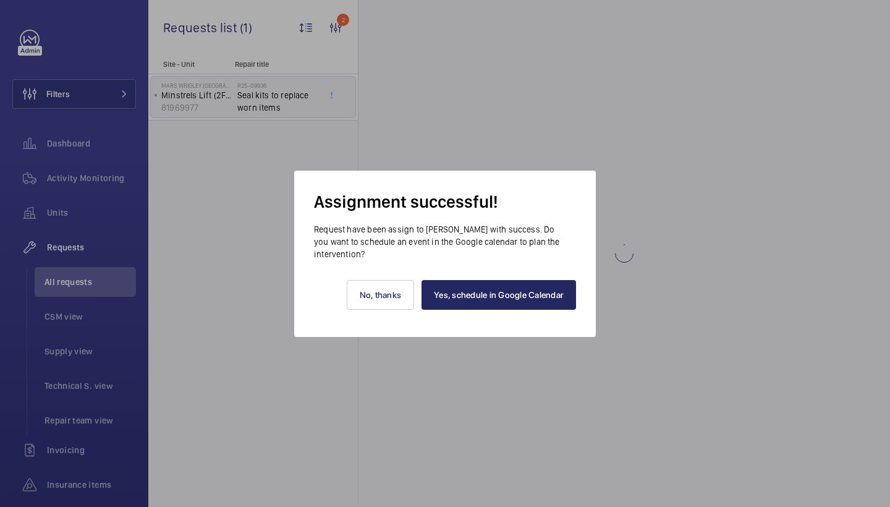
click at [518, 300] on link "Yes, schedule in Google Calendar" at bounding box center [499, 295] width 155 height 30
